Goal: Transaction & Acquisition: Purchase product/service

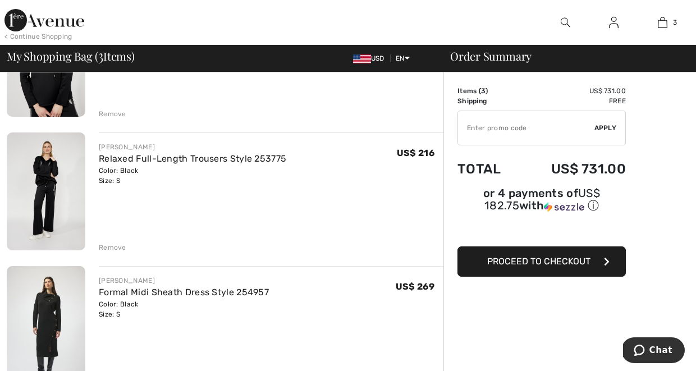
scroll to position [188, 0]
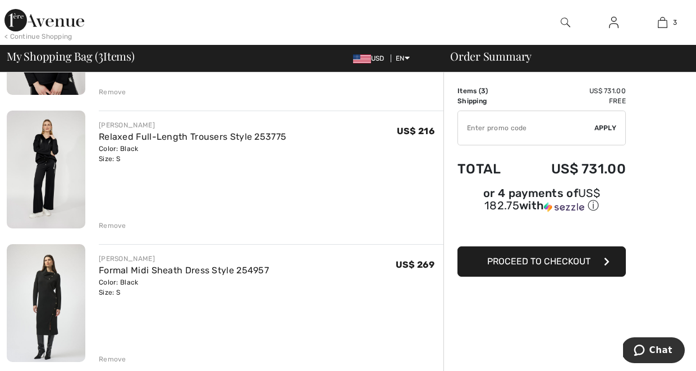
click at [54, 287] on img at bounding box center [46, 303] width 79 height 118
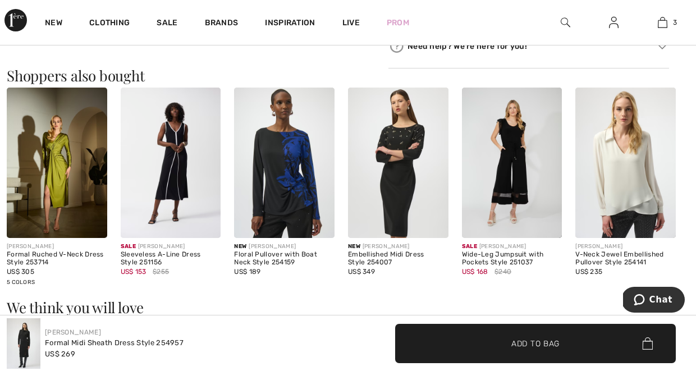
scroll to position [582, 0]
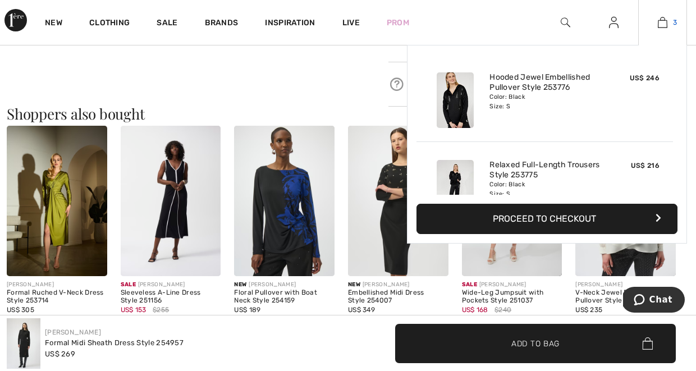
click at [666, 20] on img at bounding box center [663, 22] width 10 height 13
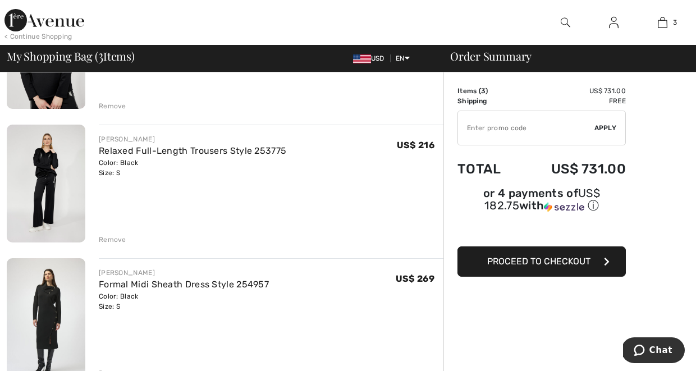
scroll to position [181, 0]
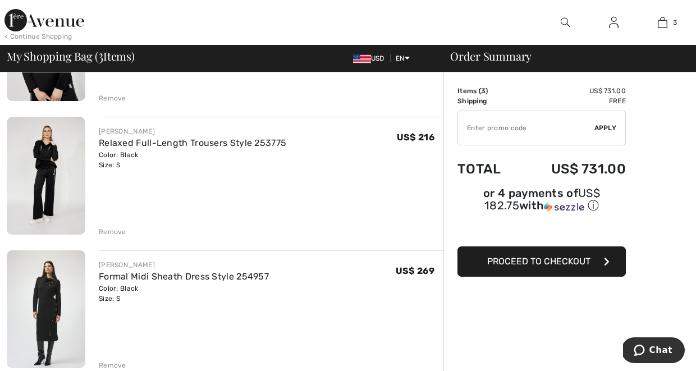
click at [53, 291] on img at bounding box center [46, 310] width 79 height 118
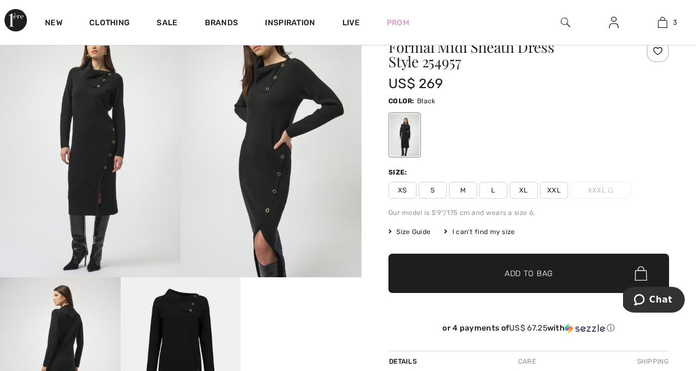
scroll to position [65, 0]
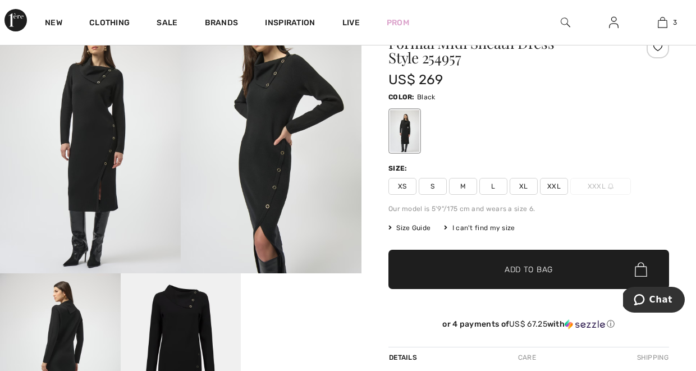
click at [412, 226] on span "Size Guide" at bounding box center [410, 228] width 42 height 10
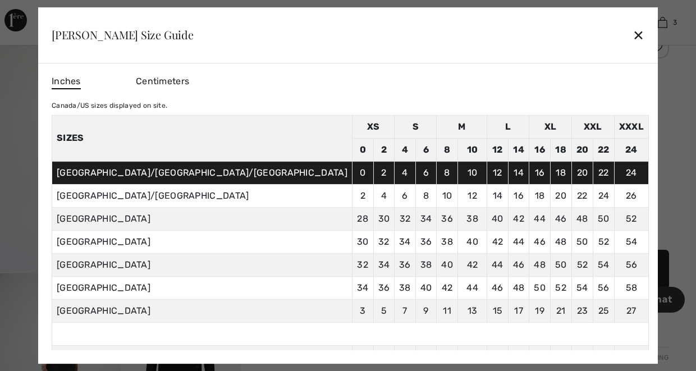
click at [655, 299] on div at bounding box center [348, 185] width 696 height 371
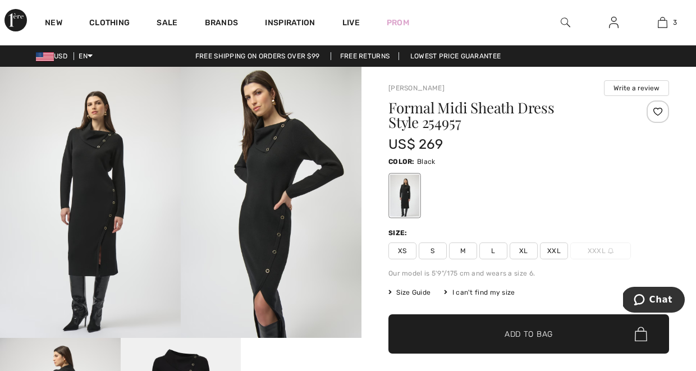
scroll to position [0, 0]
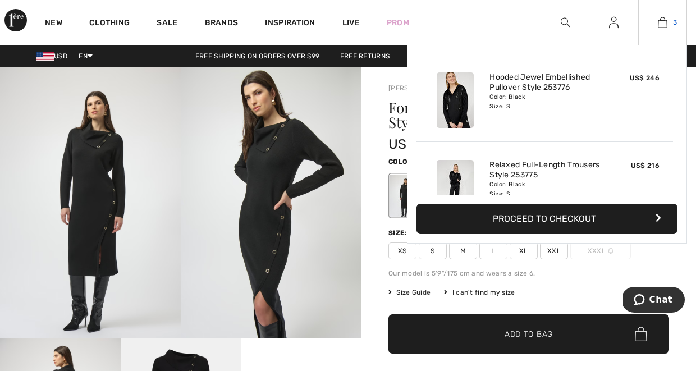
click at [663, 22] on img at bounding box center [663, 22] width 10 height 13
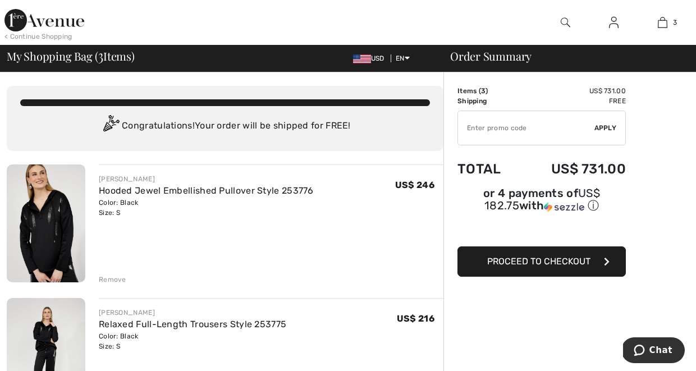
click at [52, 224] on img at bounding box center [46, 224] width 79 height 118
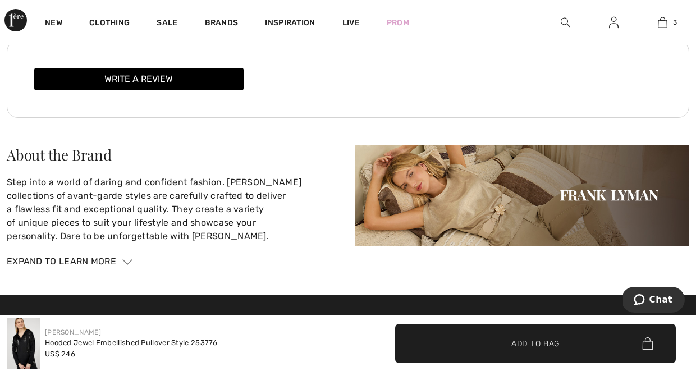
scroll to position [1689, 0]
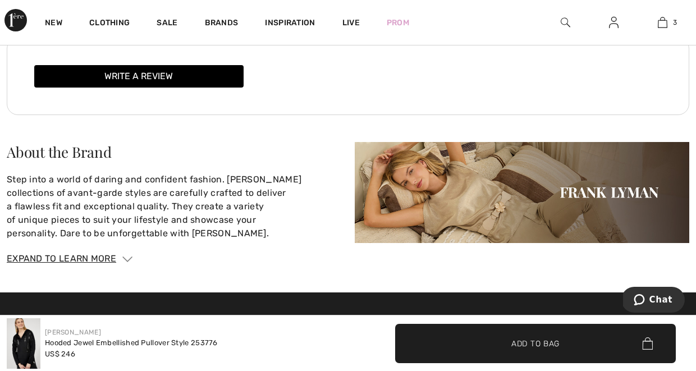
click at [252, 340] on div "[PERSON_NAME] Hooded Jewel Embellished Pullover Style 253776 US$ 246" at bounding box center [174, 343] width 335 height 51
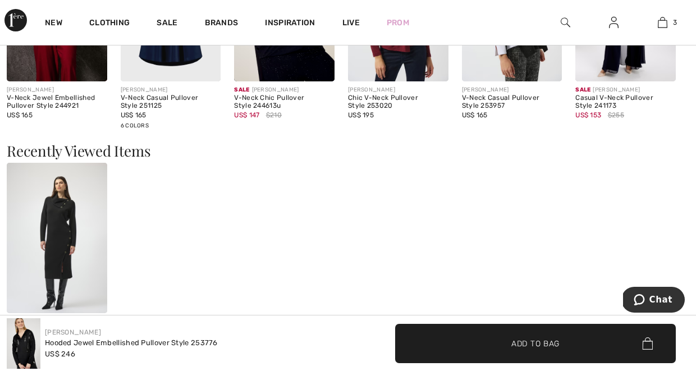
scroll to position [1351, 0]
